Goal: Information Seeking & Learning: Compare options

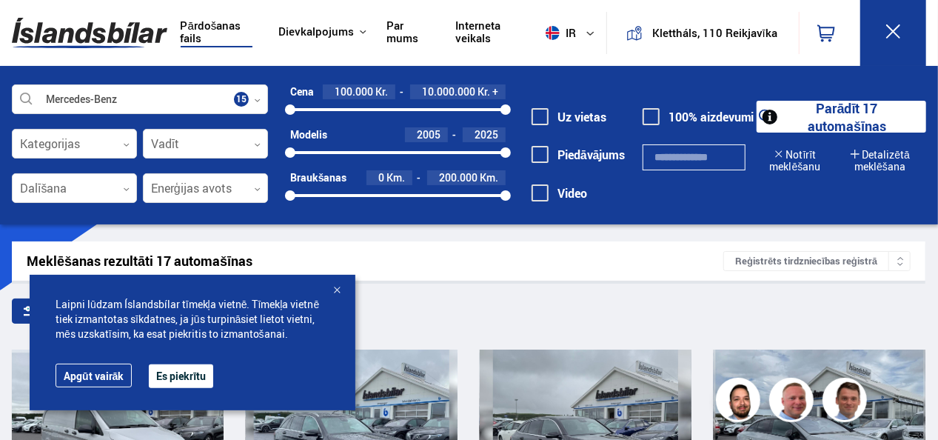
click at [189, 378] on button "Es piekrītu" at bounding box center [181, 376] width 64 height 24
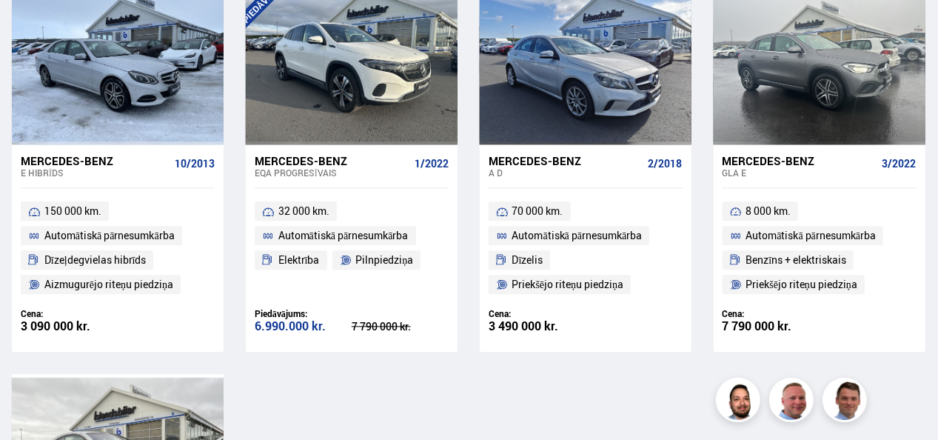
scroll to position [1564, 0]
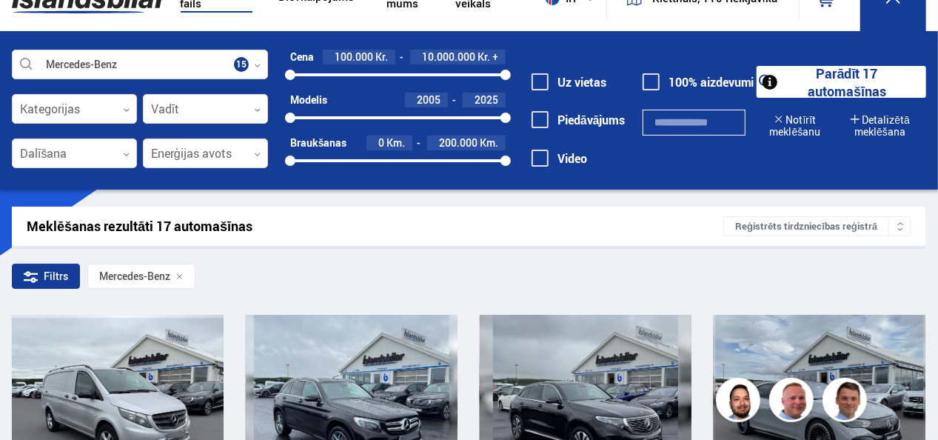
scroll to position [12, 0]
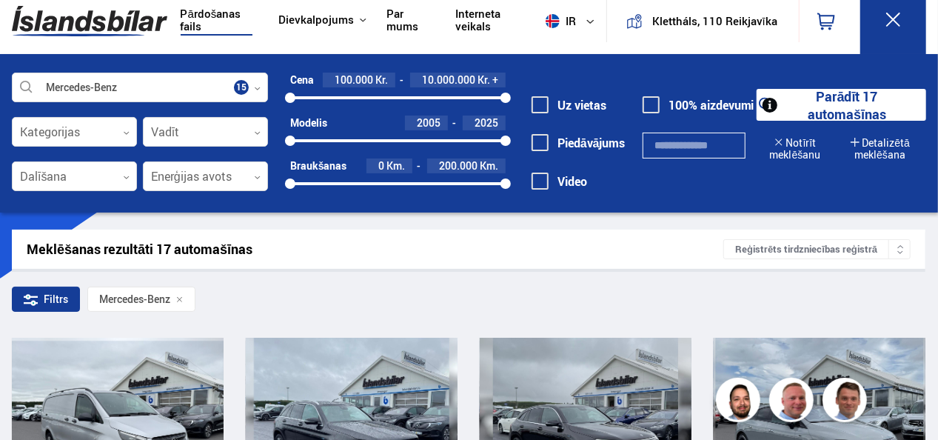
click at [210, 16] on link "Pārdošanas fails" at bounding box center [217, 21] width 73 height 29
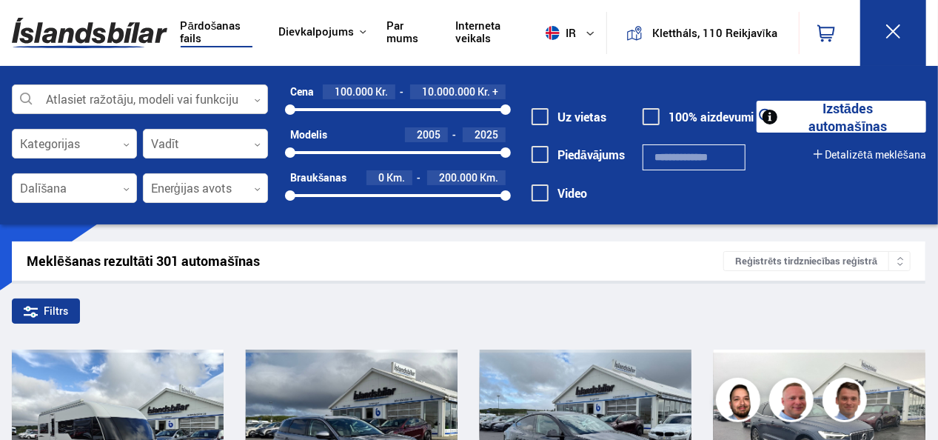
click at [256, 98] on icon at bounding box center [257, 100] width 7 height 7
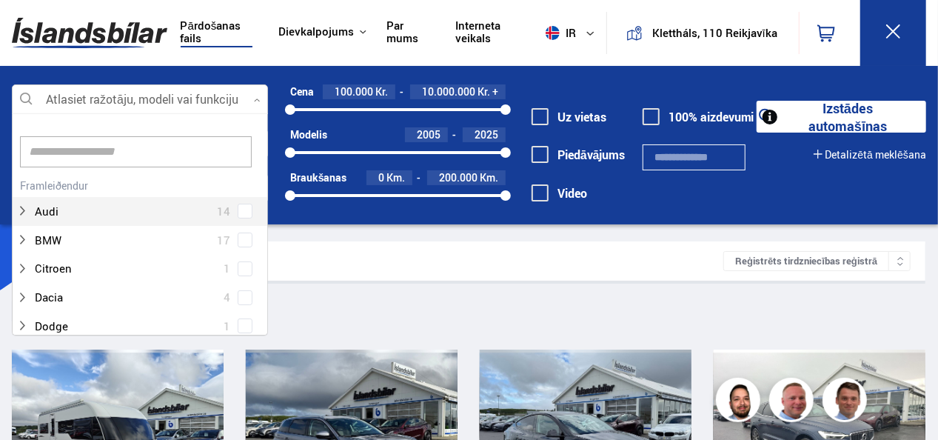
scroll to position [221, 252]
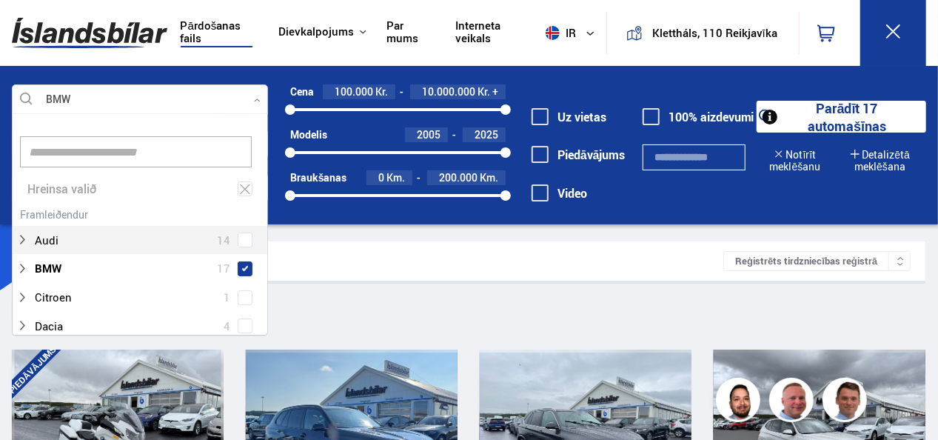
click at [83, 97] on div at bounding box center [140, 100] width 256 height 30
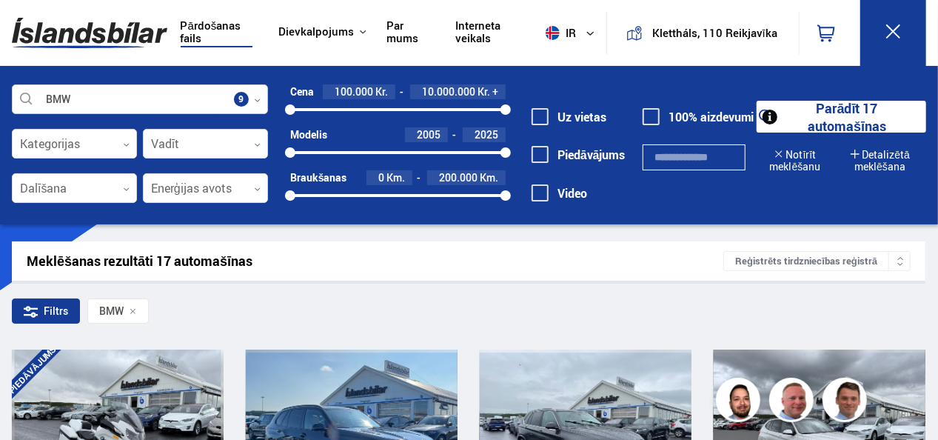
click at [258, 97] on icon at bounding box center [257, 100] width 7 height 7
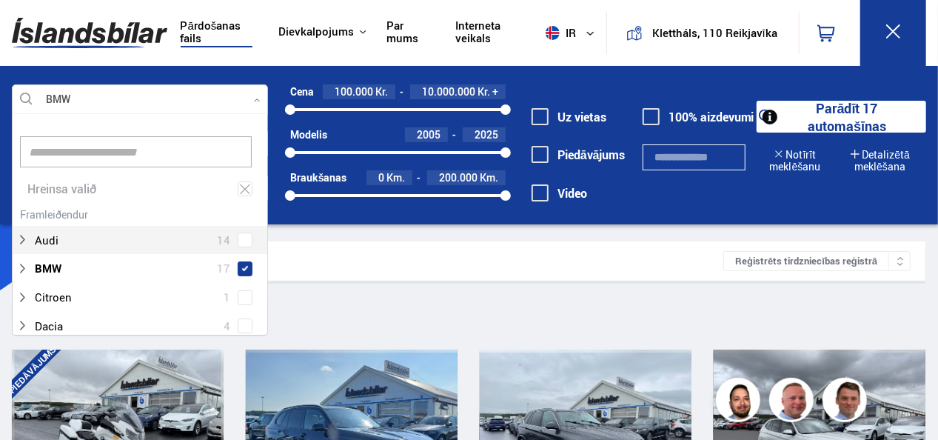
scroll to position [221, 252]
click at [139, 249] on div at bounding box center [125, 239] width 218 height 21
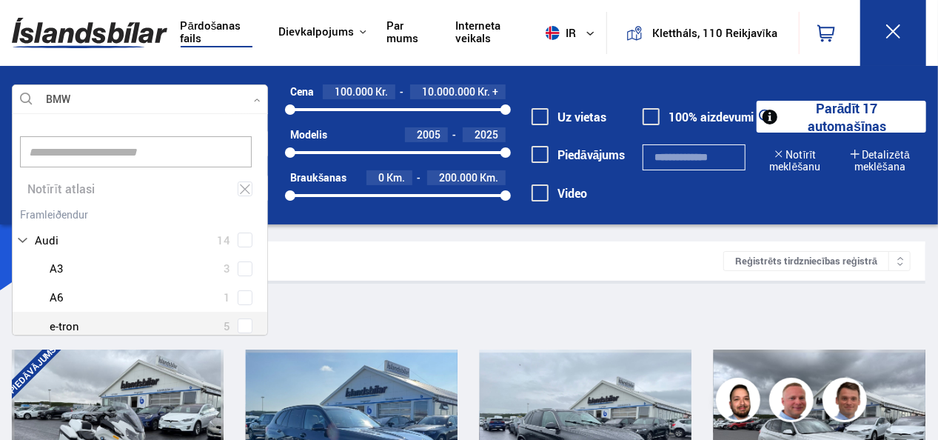
click at [242, 326] on span at bounding box center [245, 326] width 6 height 6
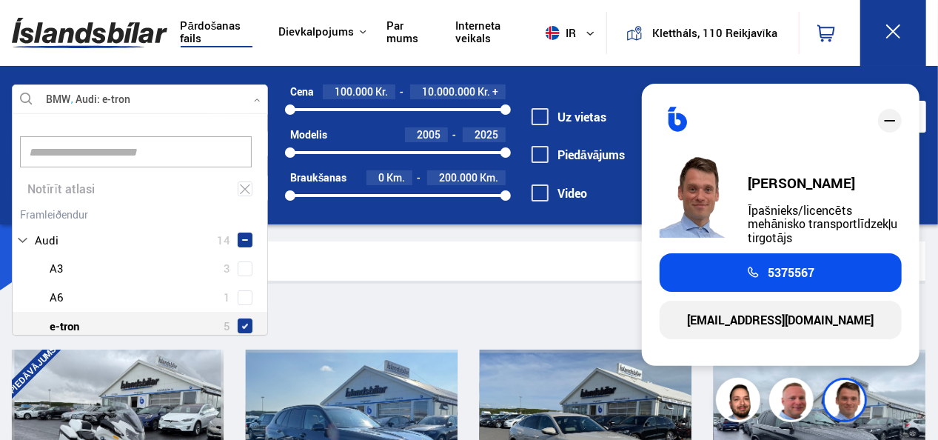
click at [891, 119] on icon "aizvērt" at bounding box center [890, 121] width 18 height 18
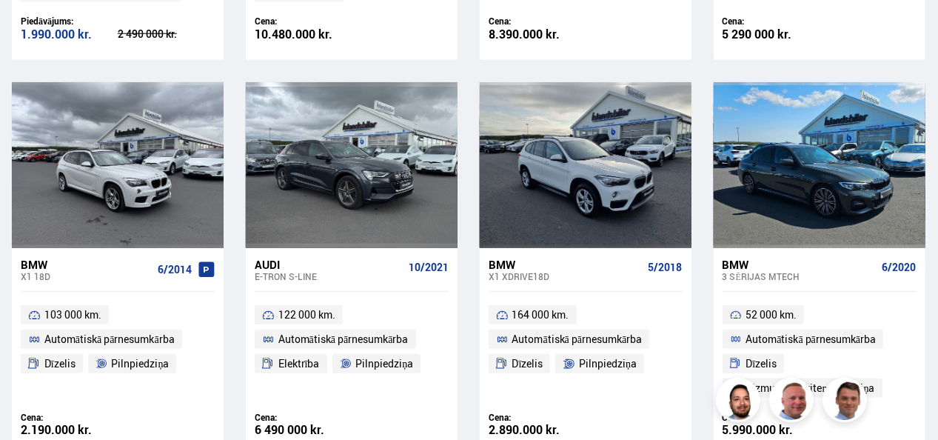
scroll to position [47, 0]
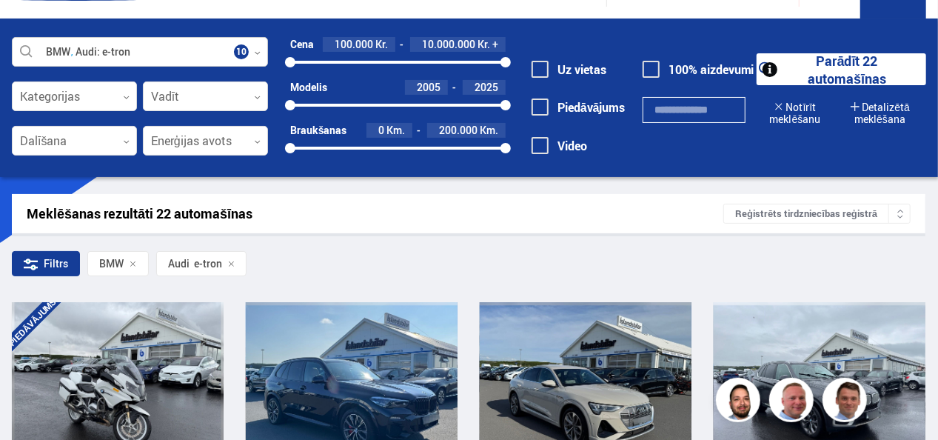
click at [256, 53] on icon at bounding box center [257, 53] width 7 height 7
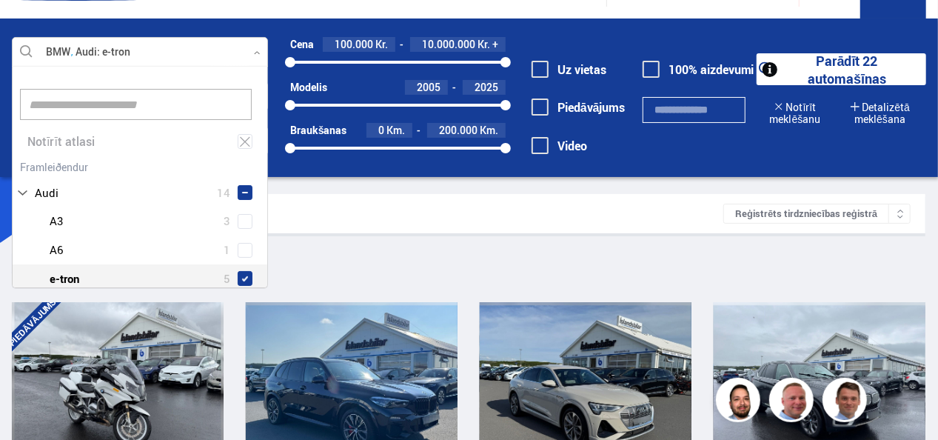
scroll to position [221, 252]
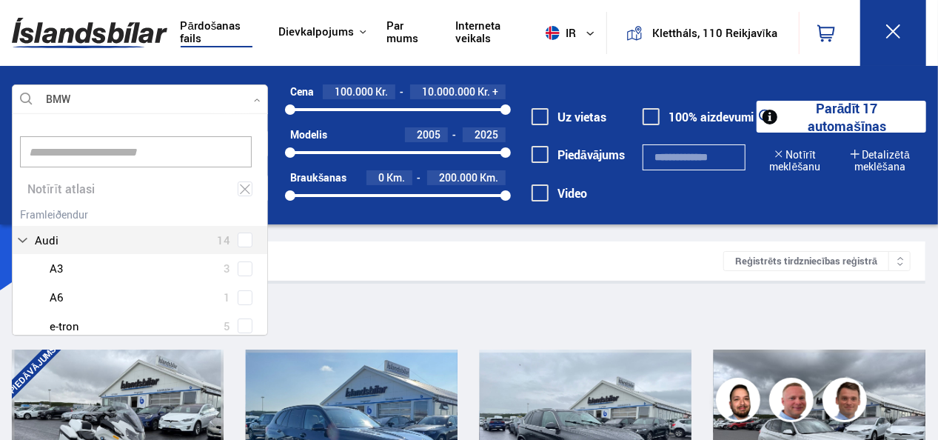
click at [56, 90] on div at bounding box center [140, 100] width 256 height 30
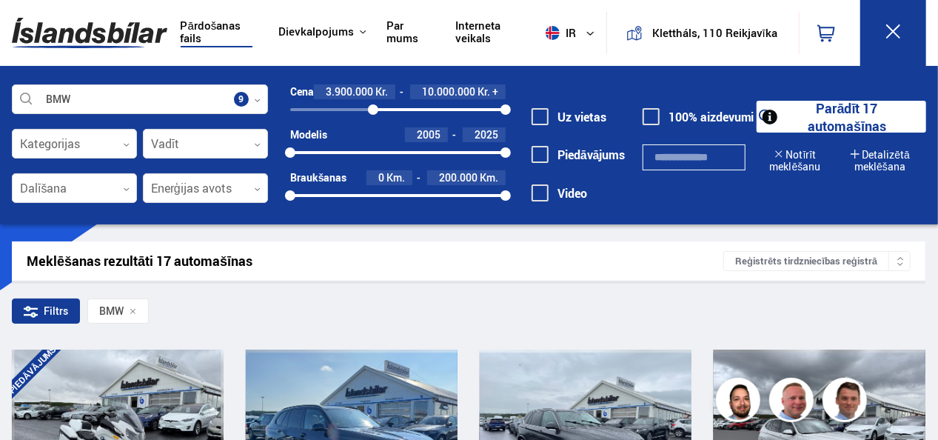
drag, startPoint x: 290, startPoint y: 113, endPoint x: 373, endPoint y: 121, distance: 83.3
click at [373, 121] on div "Cena 3.900.000 Kr. 10.000.000 Kr. + 3914207 10000000 Modelis 2005 2025 2005 202…" at bounding box center [387, 148] width 238 height 129
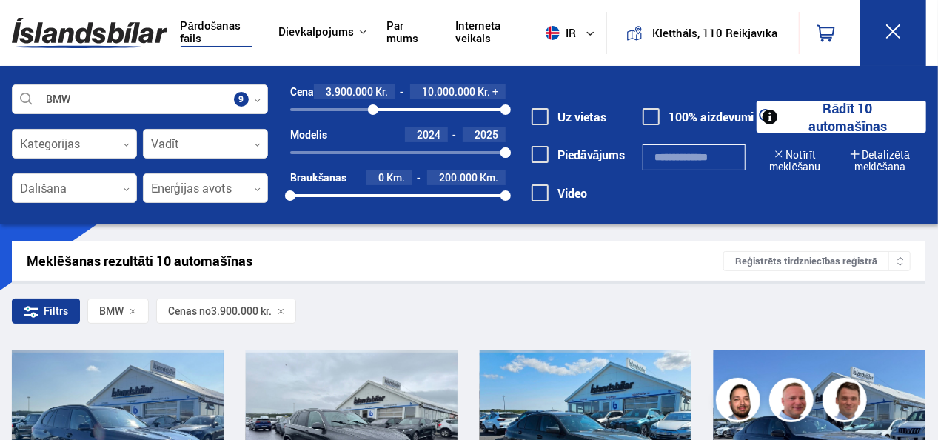
drag, startPoint x: 287, startPoint y: 152, endPoint x: 515, endPoint y: 323, distance: 285.0
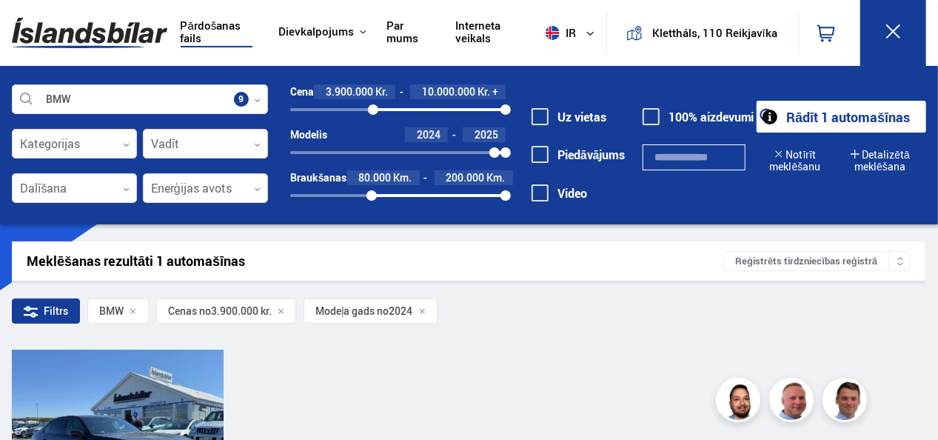
drag, startPoint x: 289, startPoint y: 193, endPoint x: 372, endPoint y: 206, distance: 83.9
click at [372, 206] on div "Cena 3.900.000 Kr. 10.000.000 Kr. + 3900000 10000000 Modelis 2024 2025 2024 202…" at bounding box center [387, 148] width 238 height 129
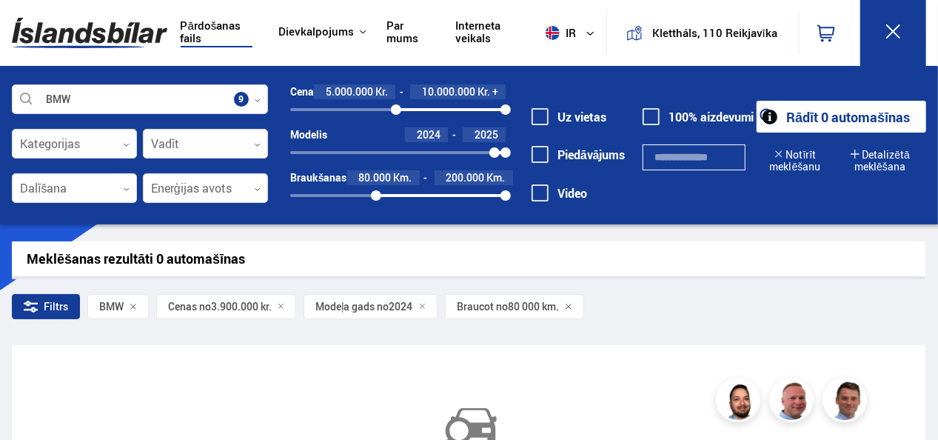
drag, startPoint x: 375, startPoint y: 104, endPoint x: 396, endPoint y: 107, distance: 21.7
click at [396, 107] on div "4968846" at bounding box center [396, 109] width 10 height 10
drag, startPoint x: 378, startPoint y: 192, endPoint x: 395, endPoint y: 192, distance: 17.8
click at [395, 192] on div at bounding box center [395, 195] width 10 height 10
click at [417, 150] on div "2024 2025" at bounding box center [397, 152] width 215 height 13
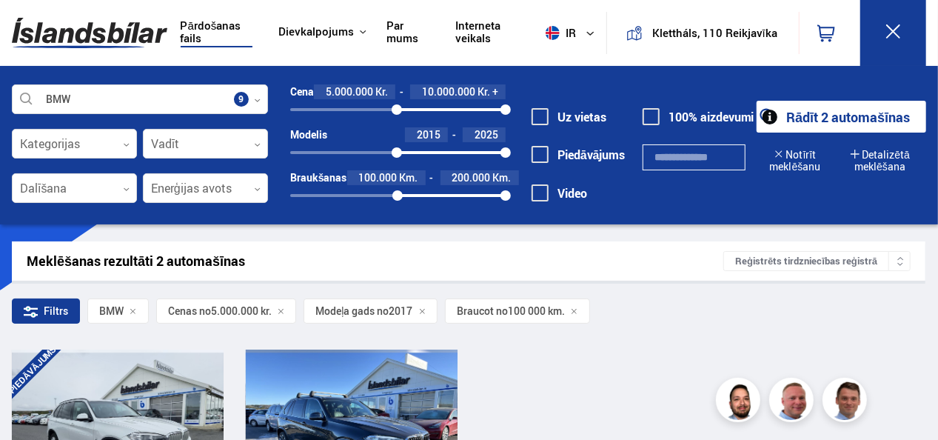
drag, startPoint x: 417, startPoint y: 150, endPoint x: 397, endPoint y: 153, distance: 20.2
click at [397, 153] on div at bounding box center [397, 152] width 10 height 10
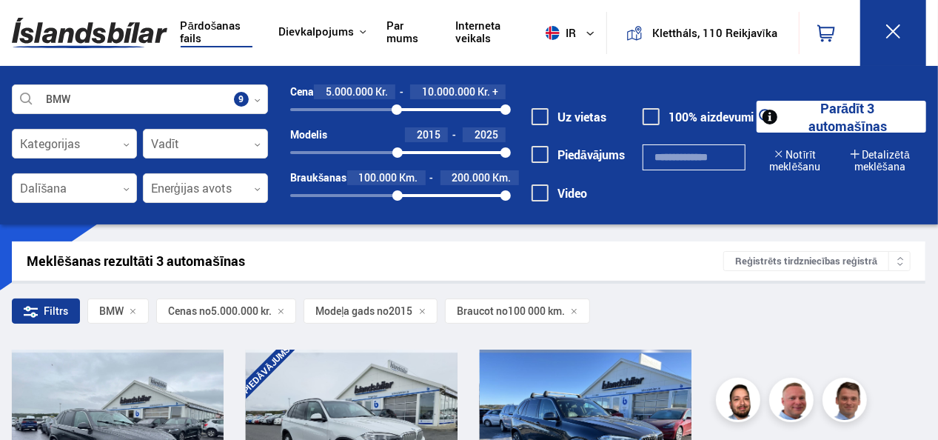
scroll to position [385, 0]
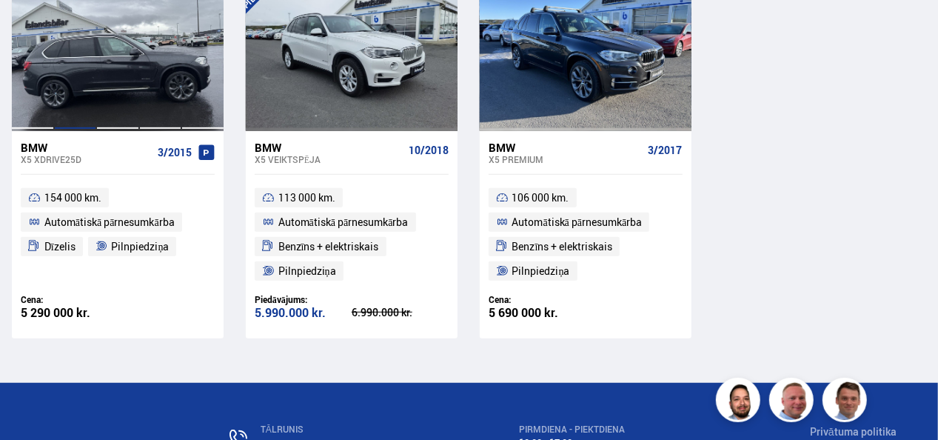
click at [81, 72] on div at bounding box center [75, 47] width 43 height 166
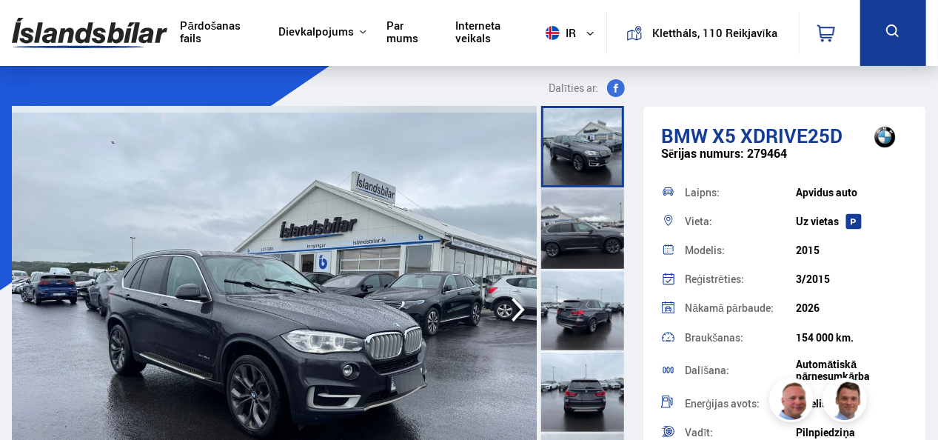
click at [268, 295] on img at bounding box center [275, 309] width 526 height 407
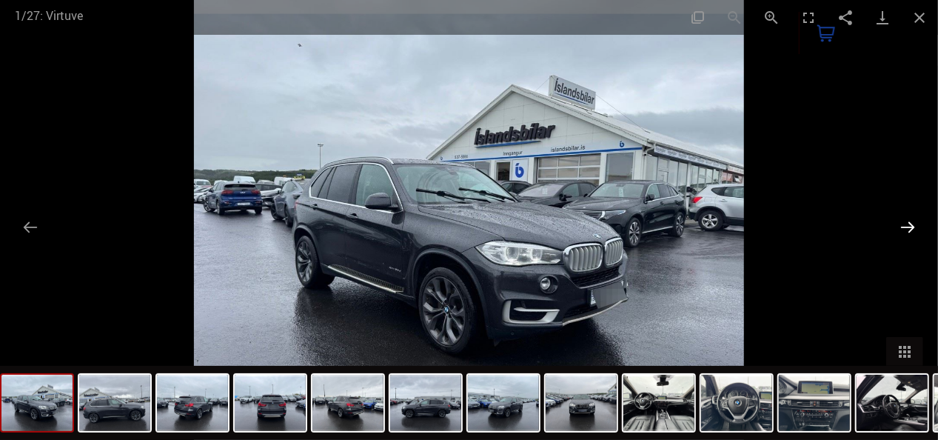
click at [911, 226] on button "Nākamais slaids" at bounding box center [907, 226] width 31 height 29
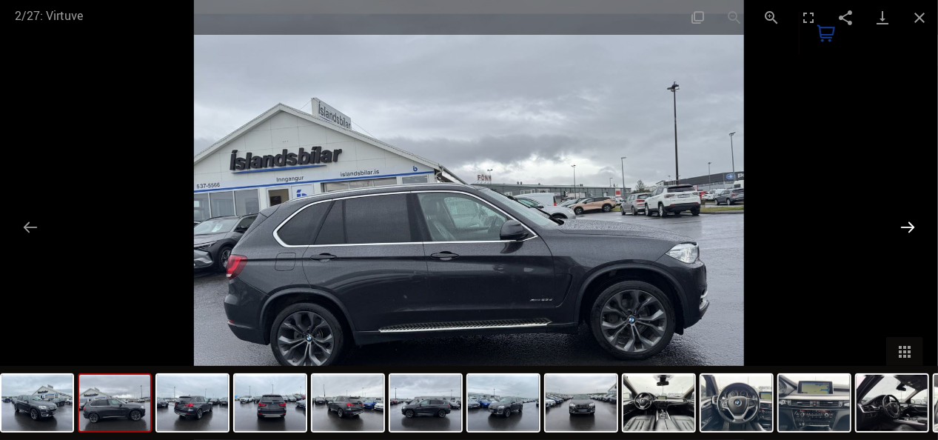
click at [911, 226] on button "Nākamais slaids" at bounding box center [907, 226] width 31 height 29
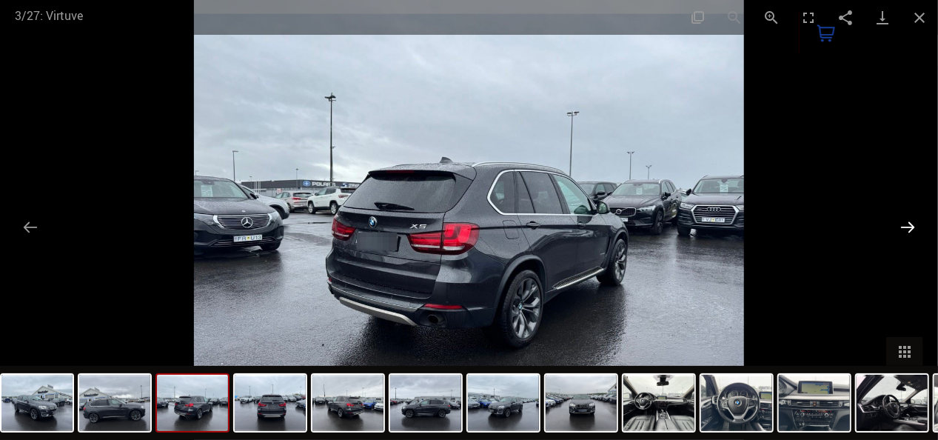
click at [911, 226] on button "Nākamais slaids" at bounding box center [907, 226] width 31 height 29
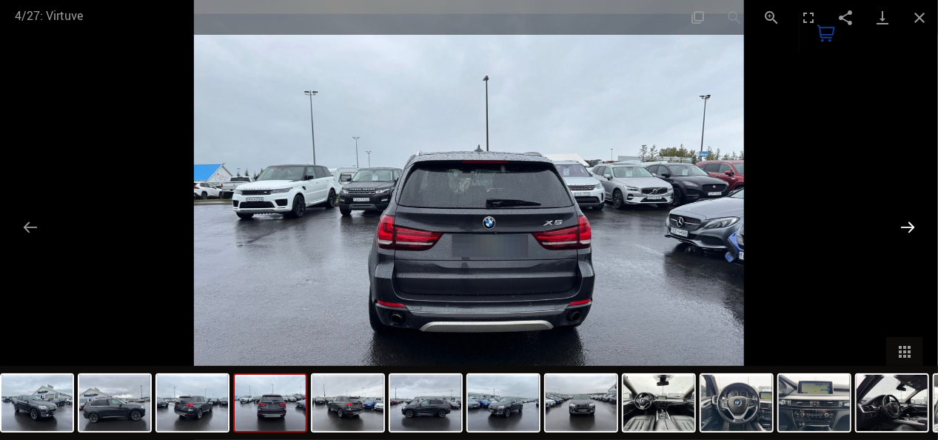
click at [911, 226] on button "Nākamais slaids" at bounding box center [907, 226] width 31 height 29
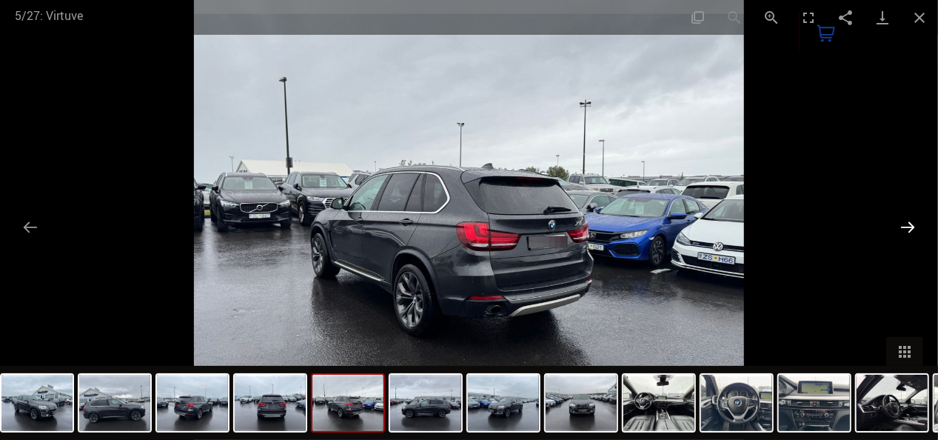
click at [911, 226] on button "Nākamais slaids" at bounding box center [907, 226] width 31 height 29
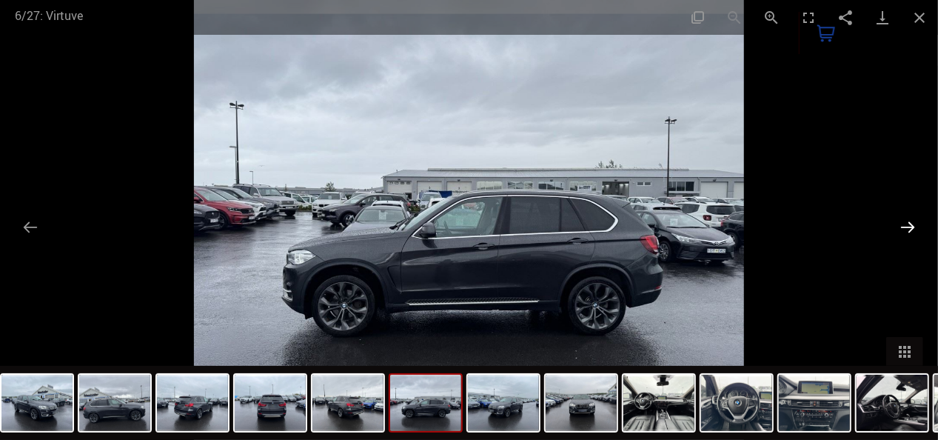
click at [911, 226] on button "Nākamais slaids" at bounding box center [907, 226] width 31 height 29
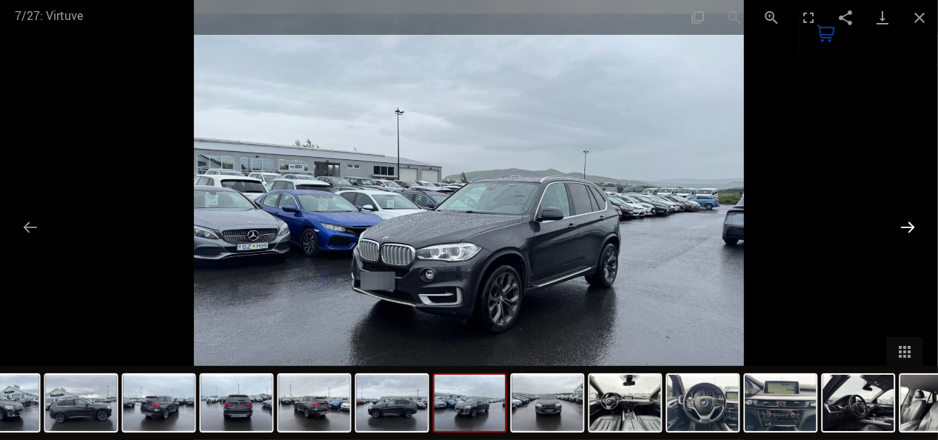
click at [911, 226] on button "Nākamais slaids" at bounding box center [907, 226] width 31 height 29
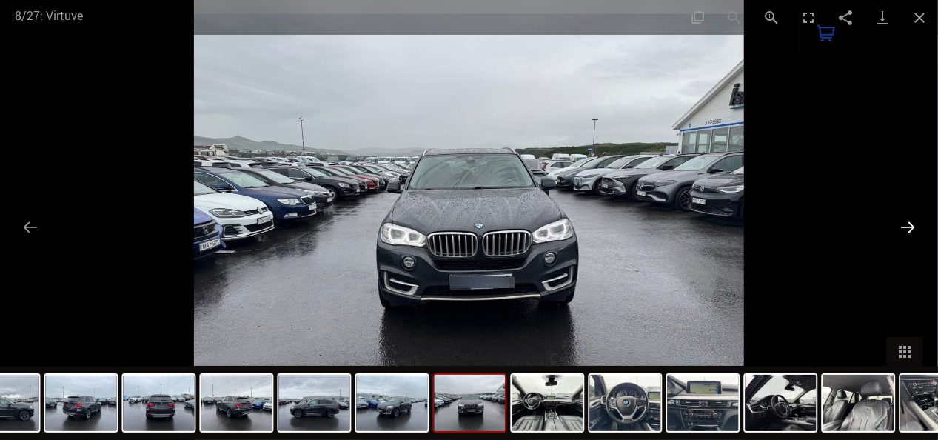
click at [911, 226] on button "Nākamais slaids" at bounding box center [907, 226] width 31 height 29
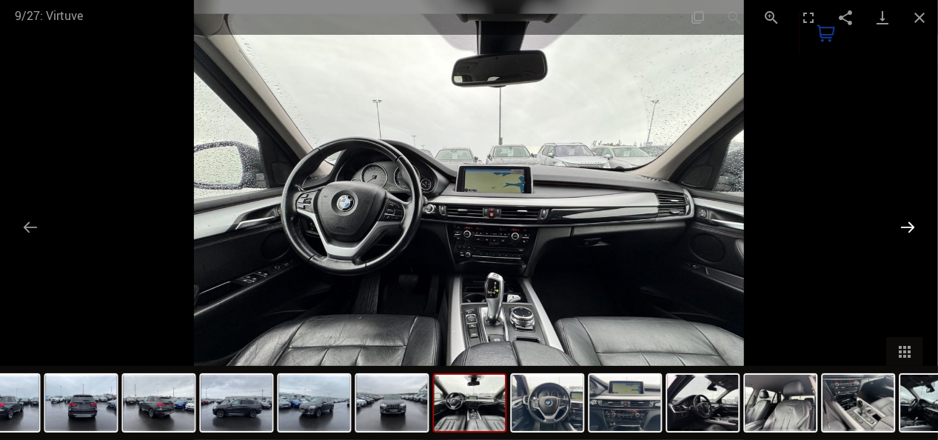
click at [911, 226] on button "Nākamais slaids" at bounding box center [907, 226] width 31 height 29
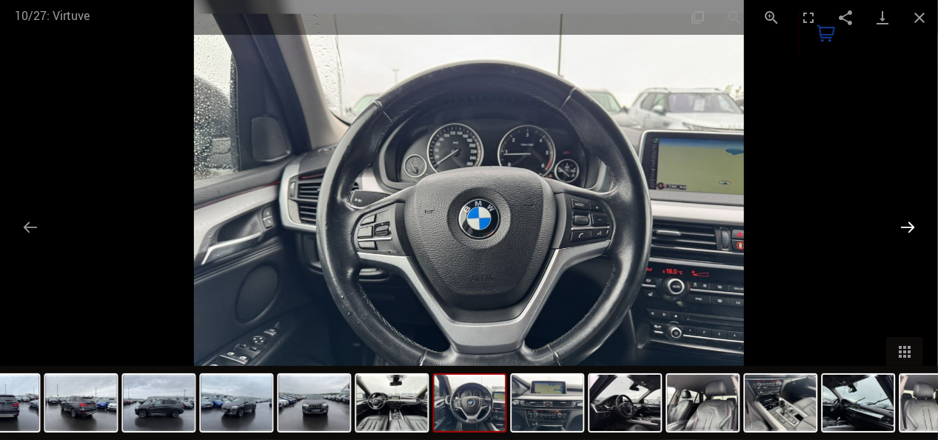
click at [911, 226] on button "Nākamais slaids" at bounding box center [907, 226] width 31 height 29
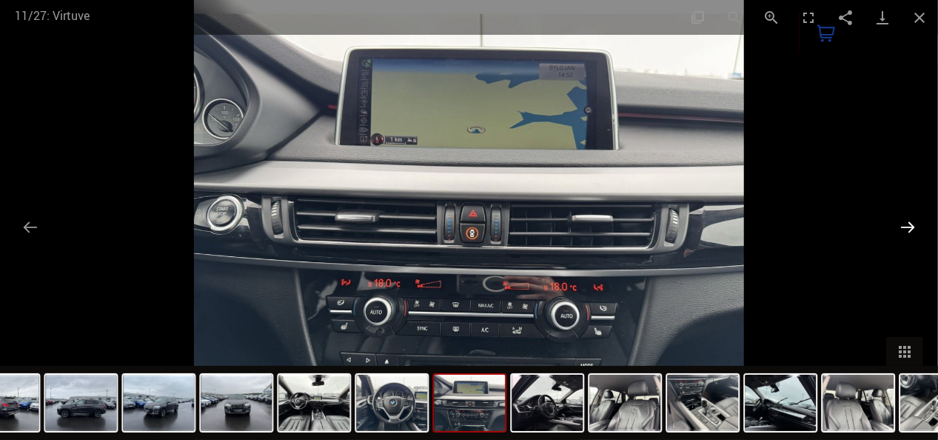
click at [911, 226] on button "Nākamais slaids" at bounding box center [907, 226] width 31 height 29
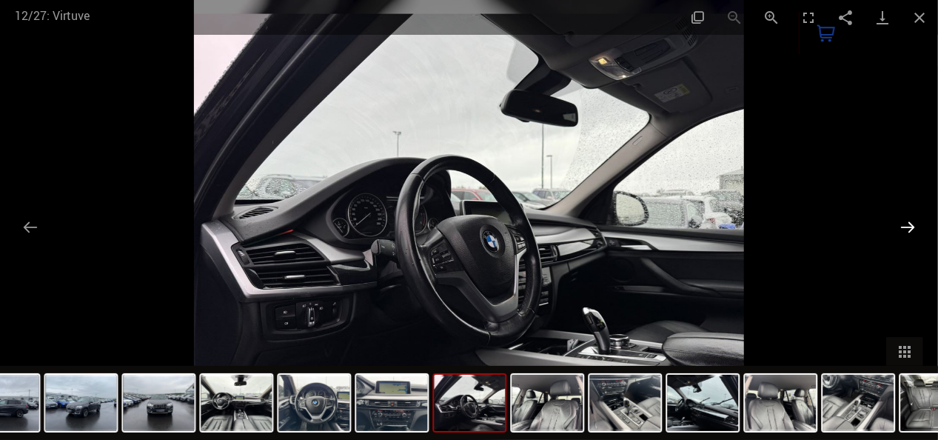
click at [911, 226] on button "Nākamais slaids" at bounding box center [907, 226] width 31 height 29
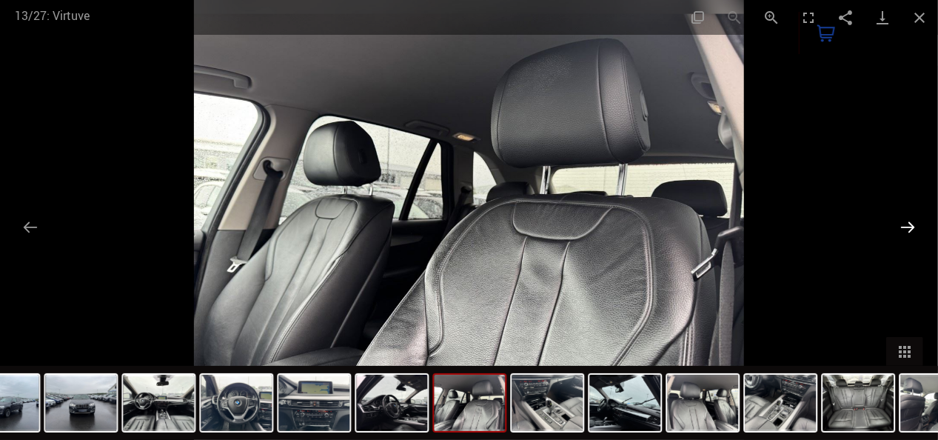
click at [911, 226] on button "Nākamais slaids" at bounding box center [907, 226] width 31 height 29
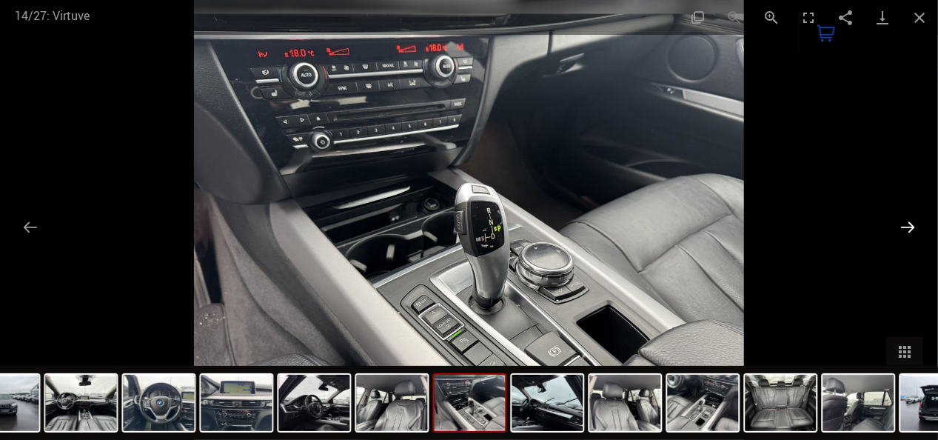
click at [911, 226] on button "Nākamais slaids" at bounding box center [907, 226] width 31 height 29
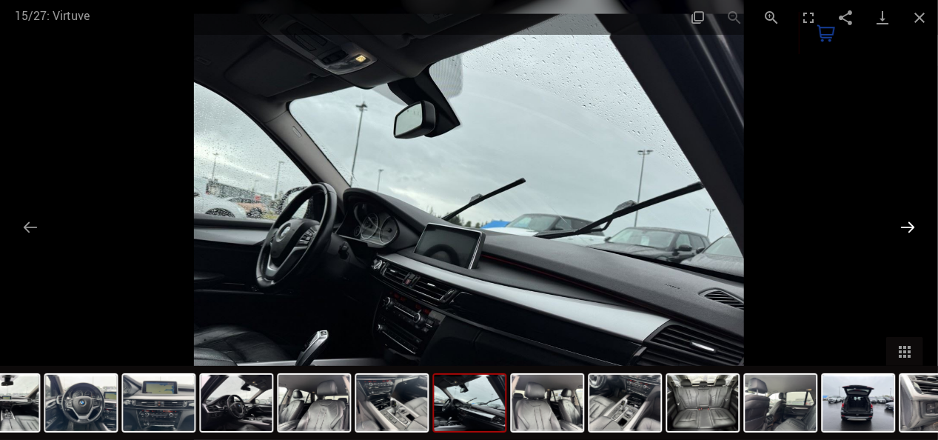
click at [911, 226] on button "Nākamais slaids" at bounding box center [907, 226] width 31 height 29
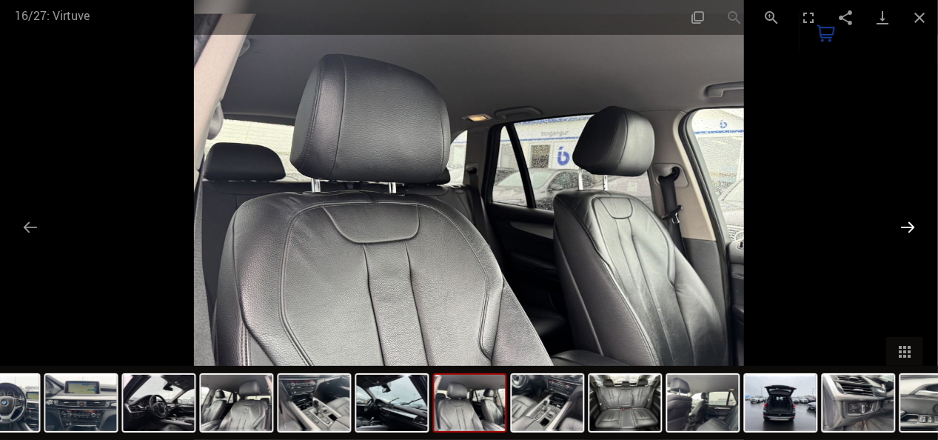
click at [911, 226] on button "Nākamais slaids" at bounding box center [907, 226] width 31 height 29
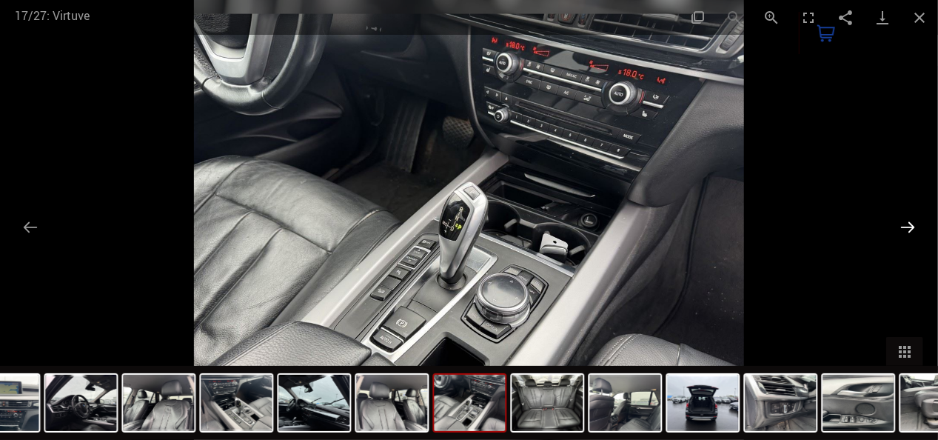
click at [911, 226] on button "Nākamais slaids" at bounding box center [907, 226] width 31 height 29
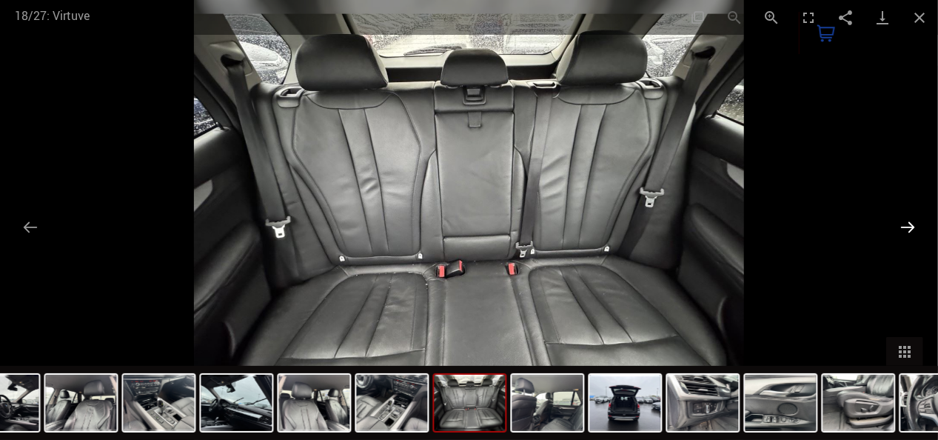
click at [911, 226] on button "Nākamais slaids" at bounding box center [907, 226] width 31 height 29
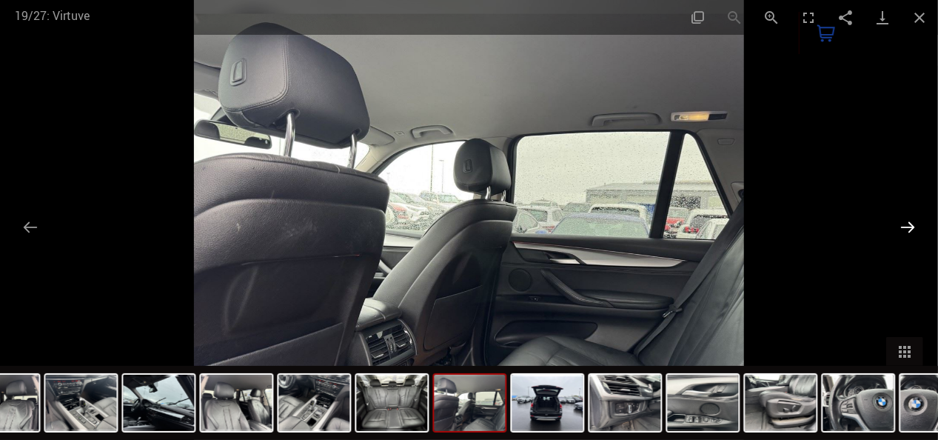
click at [911, 226] on button "Nākamais slaids" at bounding box center [907, 226] width 31 height 29
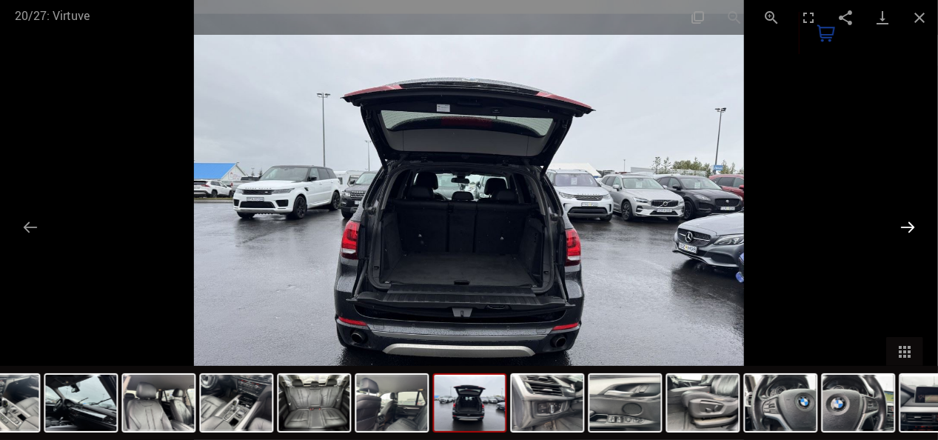
click at [911, 226] on button "Nākamais slaids" at bounding box center [907, 226] width 31 height 29
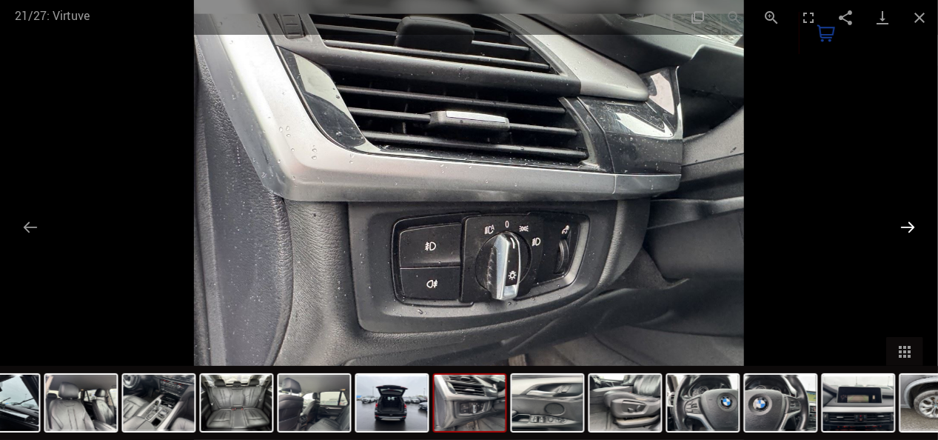
click at [911, 226] on button "Nākamais slaids" at bounding box center [907, 226] width 31 height 29
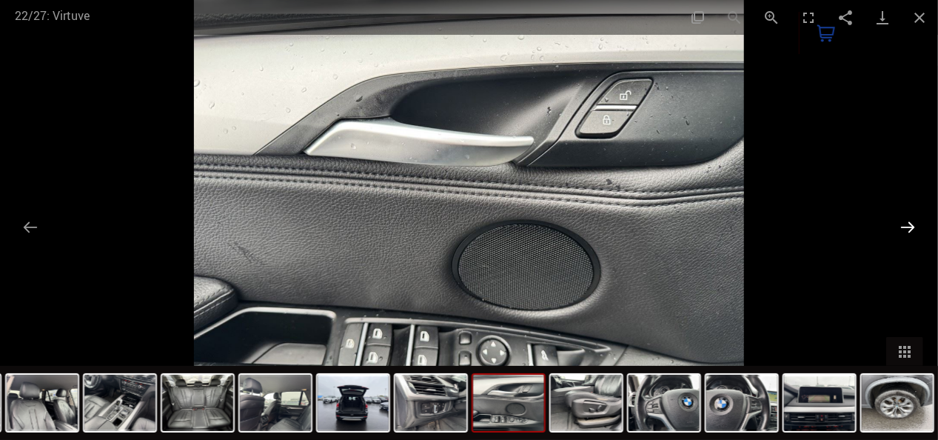
click at [911, 226] on button "Nākamais slaids" at bounding box center [907, 226] width 31 height 29
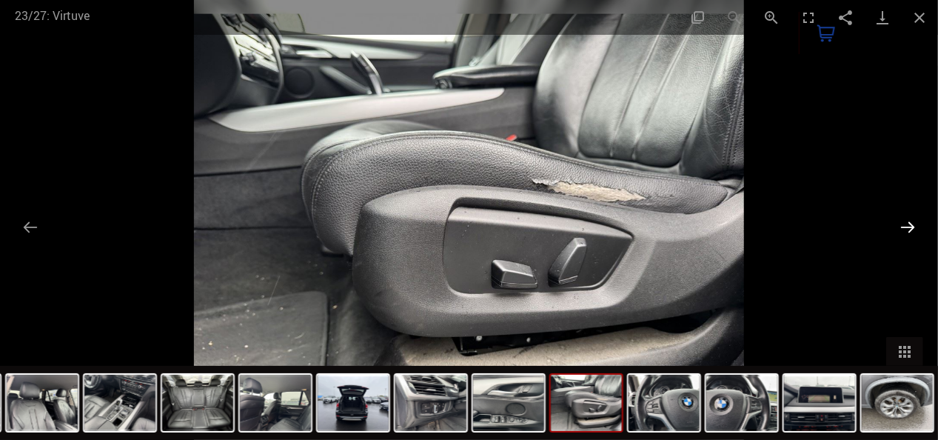
click at [911, 226] on button "Nākamais slaids" at bounding box center [907, 226] width 31 height 29
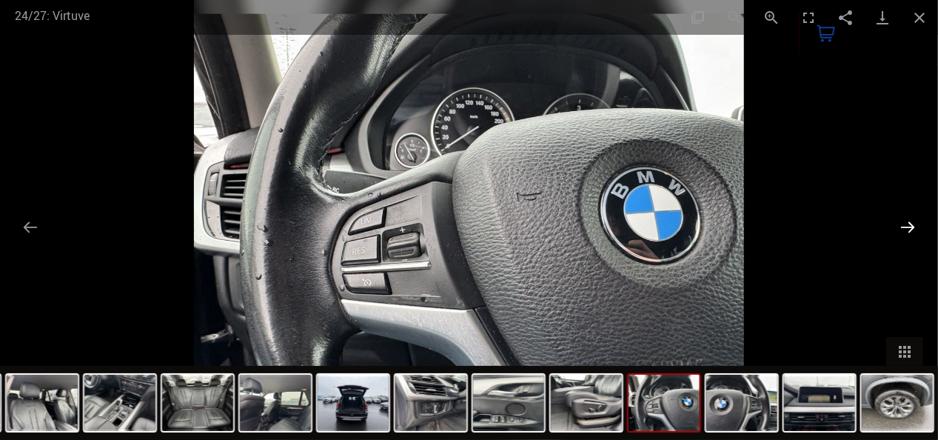
click at [911, 226] on button "Nākamais slaids" at bounding box center [907, 226] width 31 height 29
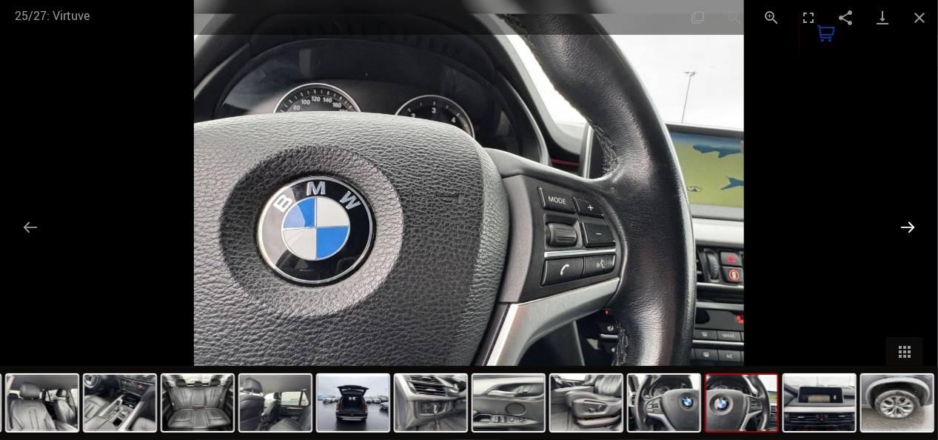
click at [911, 226] on button "Nākamais slaids" at bounding box center [907, 226] width 31 height 29
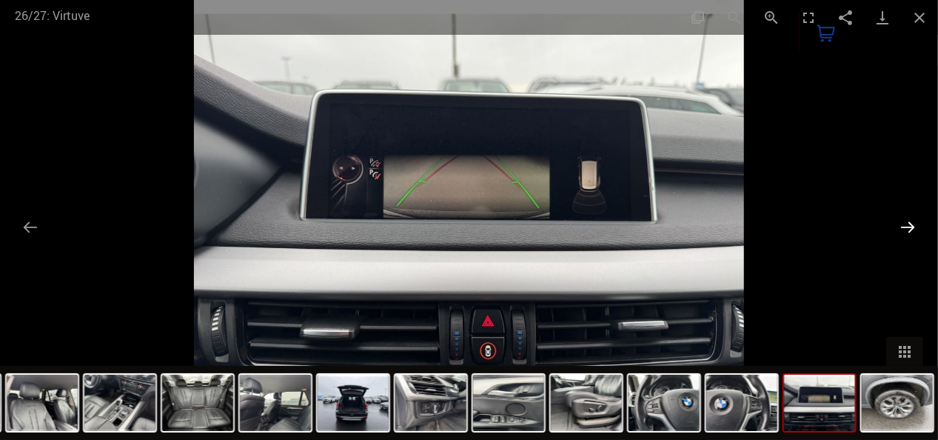
click at [911, 226] on button "Nākamais slaids" at bounding box center [907, 226] width 31 height 29
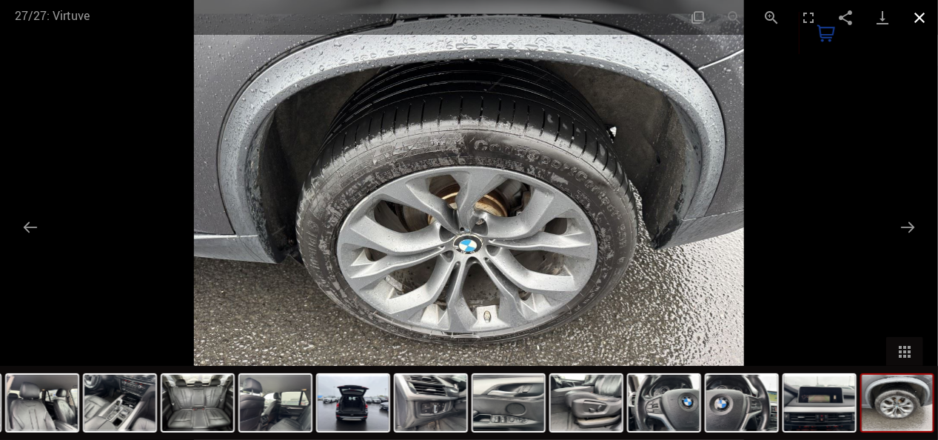
click at [919, 16] on button "Aizvērt galeriju" at bounding box center [919, 17] width 37 height 35
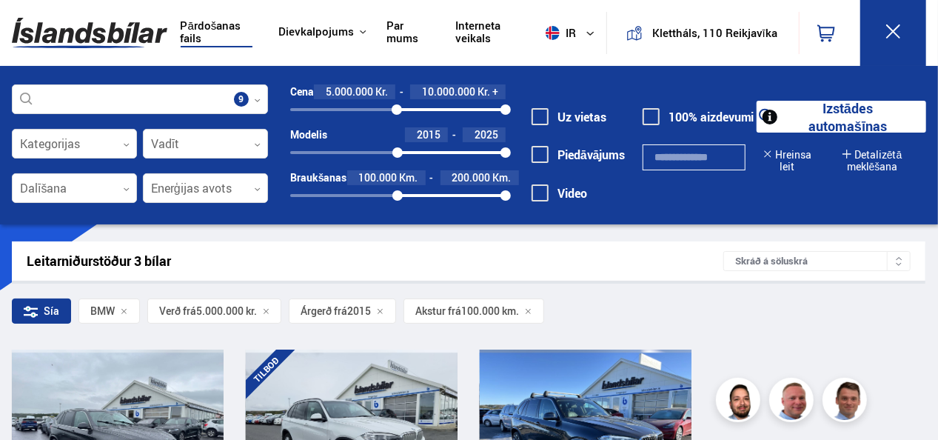
scroll to position [543, 0]
